Goal: Task Accomplishment & Management: Complete application form

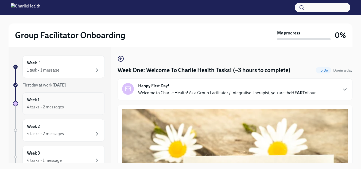
click at [58, 108] on div "4 tasks • 2 messages" at bounding box center [45, 107] width 37 height 6
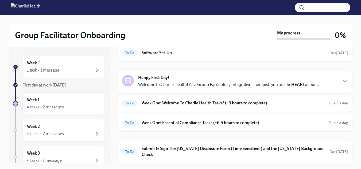
scroll to position [27, 0]
click at [189, 105] on h6 "Week One: Welcome To Charlie Health Tasks! (~3 hours to complete)" at bounding box center [233, 104] width 183 height 6
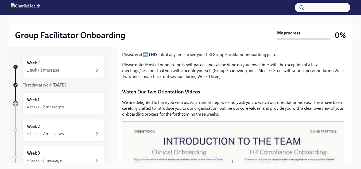
scroll to position [221, 0]
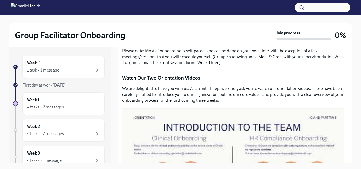
click at [158, 125] on div at bounding box center [233, 170] width 222 height 125
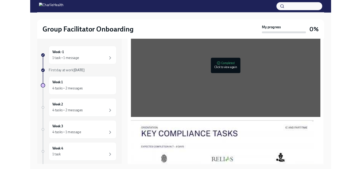
scroll to position [312, 0]
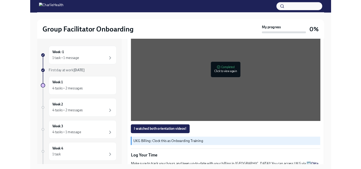
scroll to position [437, 0]
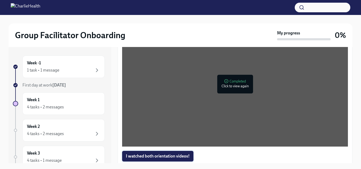
click at [136, 154] on span "I watched both orientation videos!" at bounding box center [158, 156] width 64 height 5
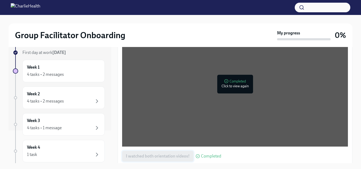
scroll to position [33, 0]
click at [49, 75] on div "4 tasks • 2 messages" at bounding box center [45, 74] width 37 height 6
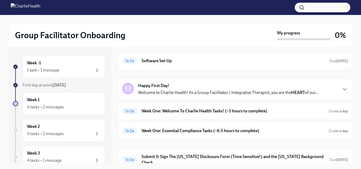
scroll to position [20, 0]
click at [172, 111] on h6 "Week One: Welcome To Charlie Health Tasks! (~3 hours to complete)" at bounding box center [233, 111] width 183 height 6
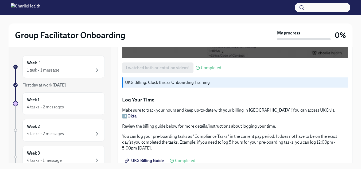
scroll to position [527, 0]
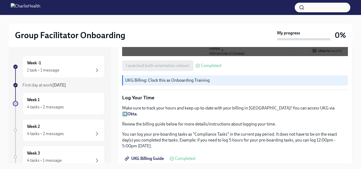
click at [137, 112] on strong "Okta" at bounding box center [132, 114] width 9 height 5
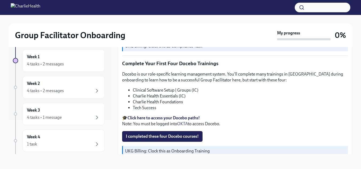
scroll to position [751, 0]
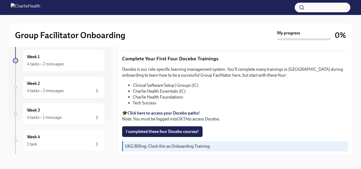
click at [181, 111] on strong "Click here to access your Docebo paths!" at bounding box center [164, 113] width 72 height 5
